Goal: Task Accomplishment & Management: Manage account settings

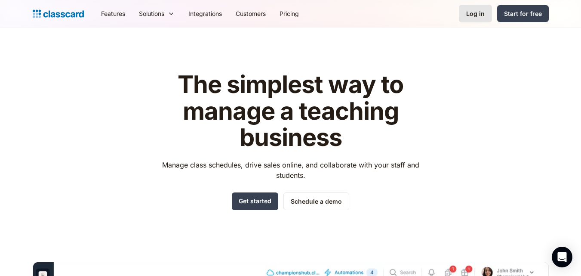
click at [473, 14] on div "Log in" at bounding box center [475, 13] width 18 height 9
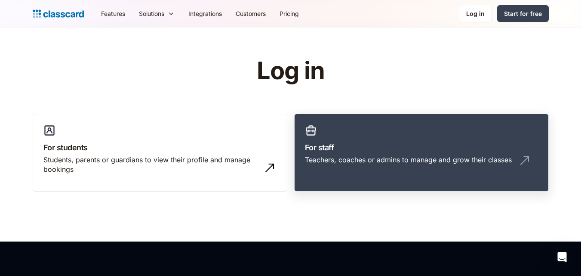
click at [332, 166] on div "Teachers, coaches or admins to manage and grow their classes" at bounding box center [421, 163] width 233 height 16
